Goal: Task Accomplishment & Management: Manage account settings

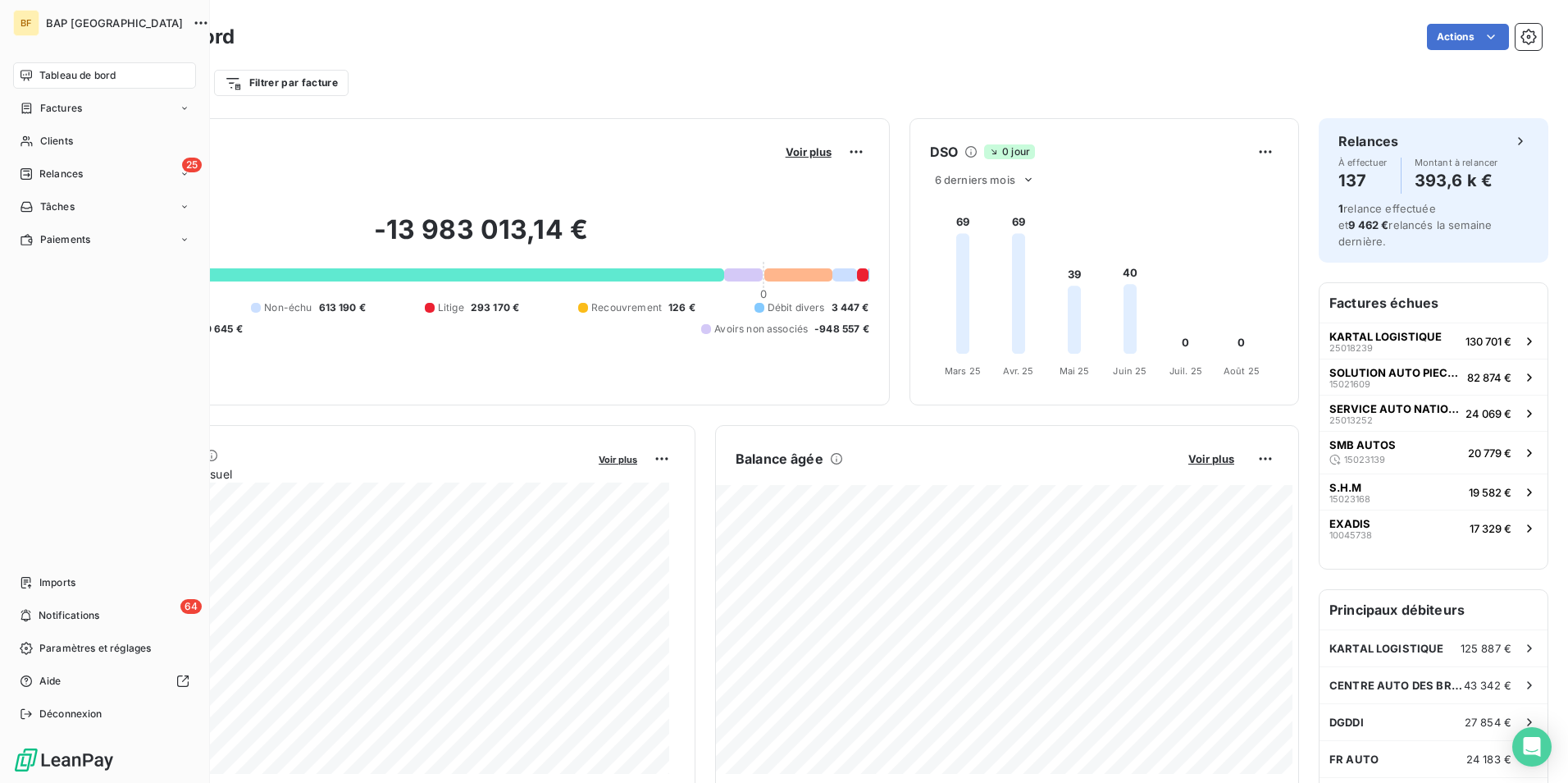
click at [28, 72] on icon at bounding box center [26, 75] width 13 height 13
click at [53, 167] on span "Relances" at bounding box center [61, 174] width 44 height 15
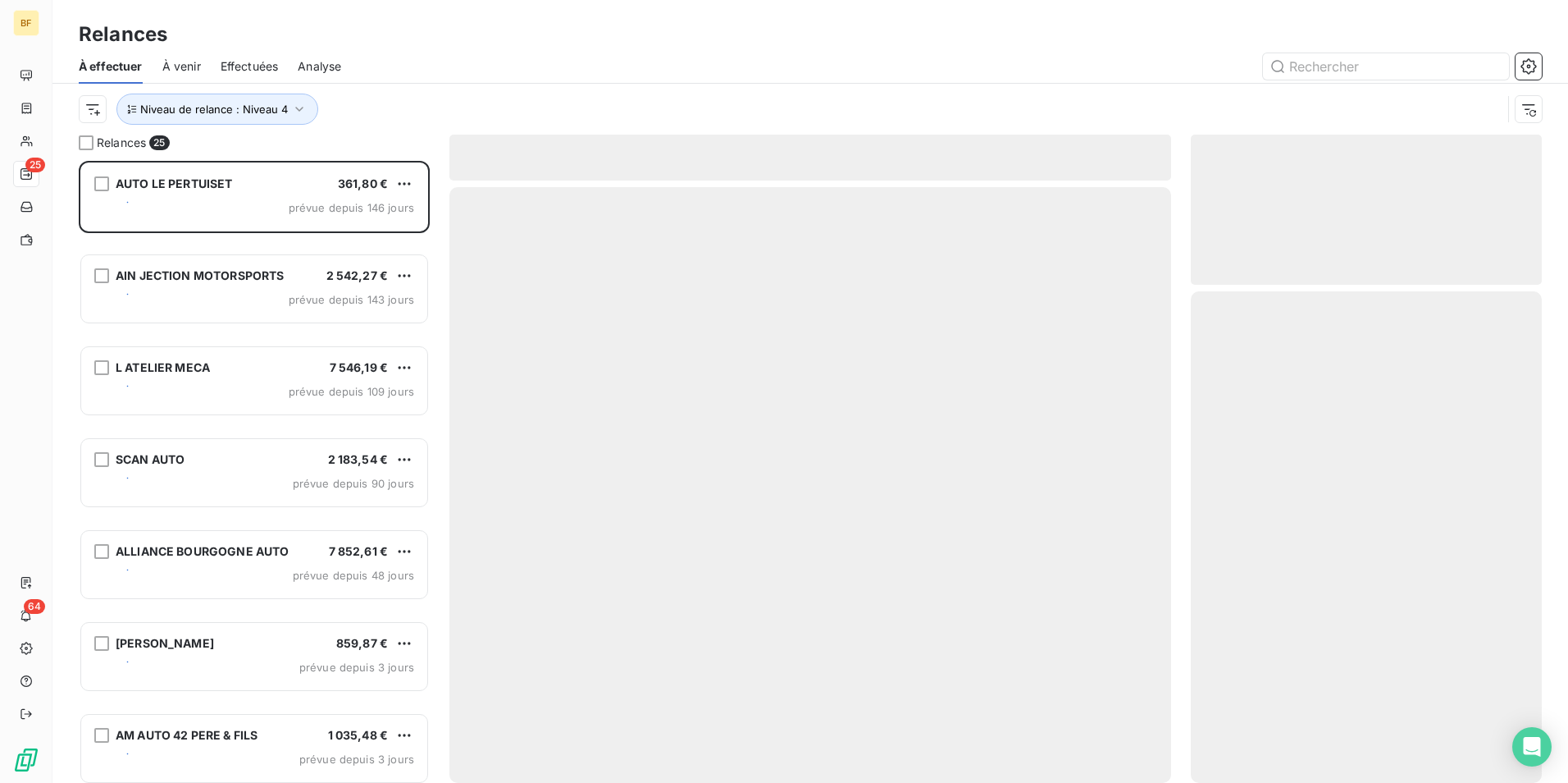
scroll to position [609, 339]
